Goal: Download file/media

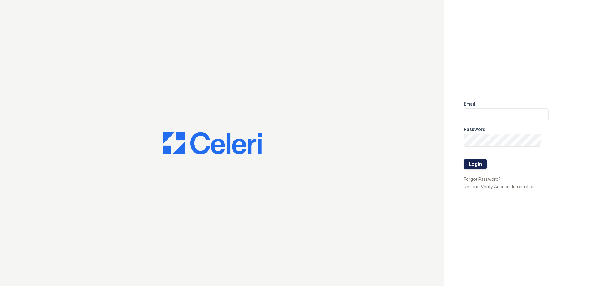
type input "[EMAIL_ADDRESS][DOMAIN_NAME]"
click at [478, 163] on button "Login" at bounding box center [475, 164] width 23 height 10
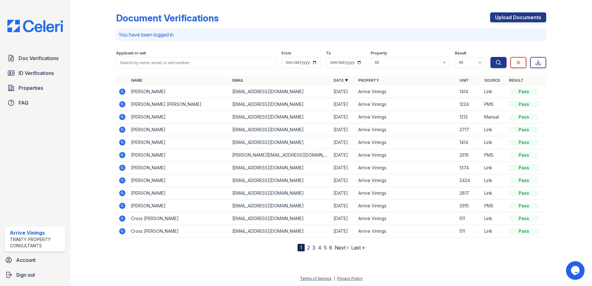
click at [122, 128] on icon at bounding box center [122, 130] width 6 height 6
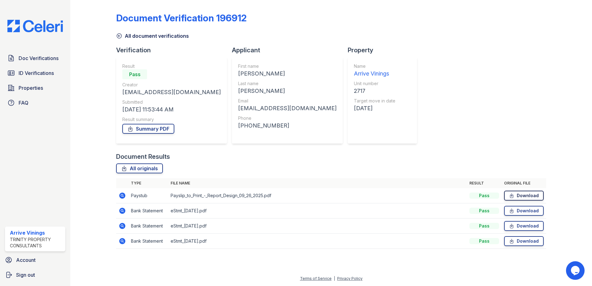
click at [525, 195] on link "Download" at bounding box center [524, 196] width 40 height 10
click at [516, 210] on link "Download" at bounding box center [524, 211] width 40 height 10
click at [514, 224] on icon at bounding box center [511, 226] width 5 height 6
click at [516, 239] on link "Download" at bounding box center [524, 241] width 40 height 10
